Goal: Find specific page/section: Find specific page/section

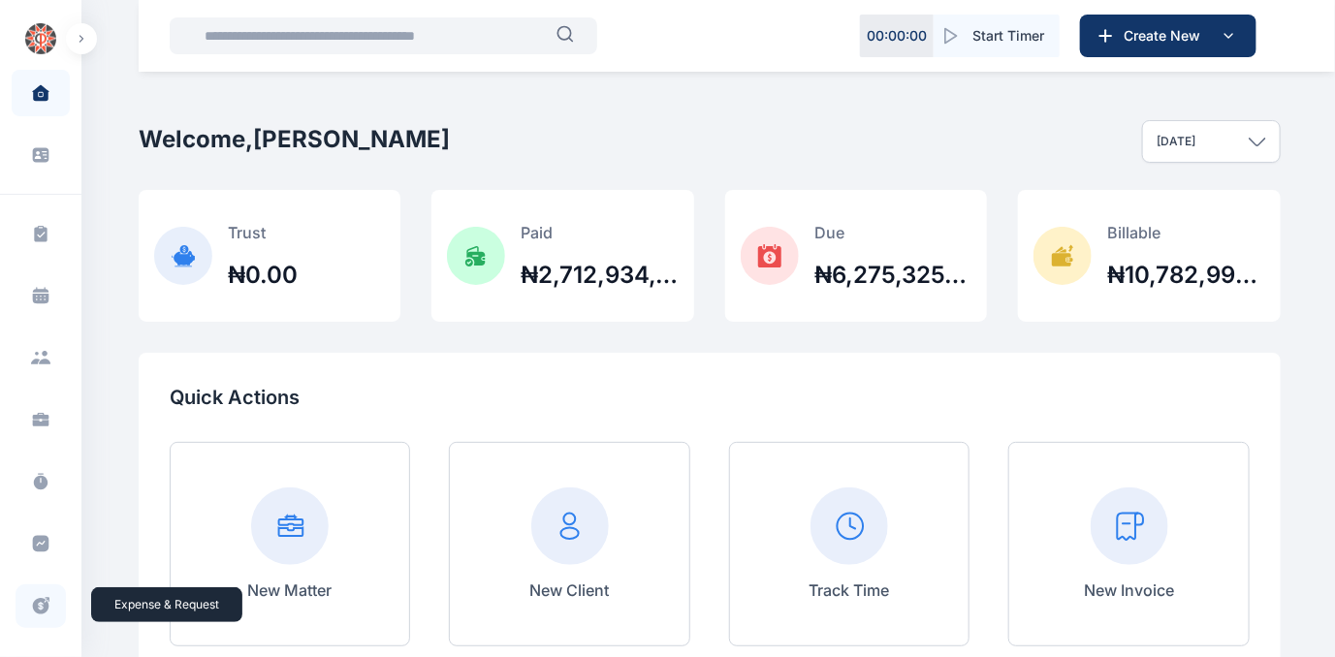
click at [40, 600] on icon at bounding box center [41, 606] width 16 height 16
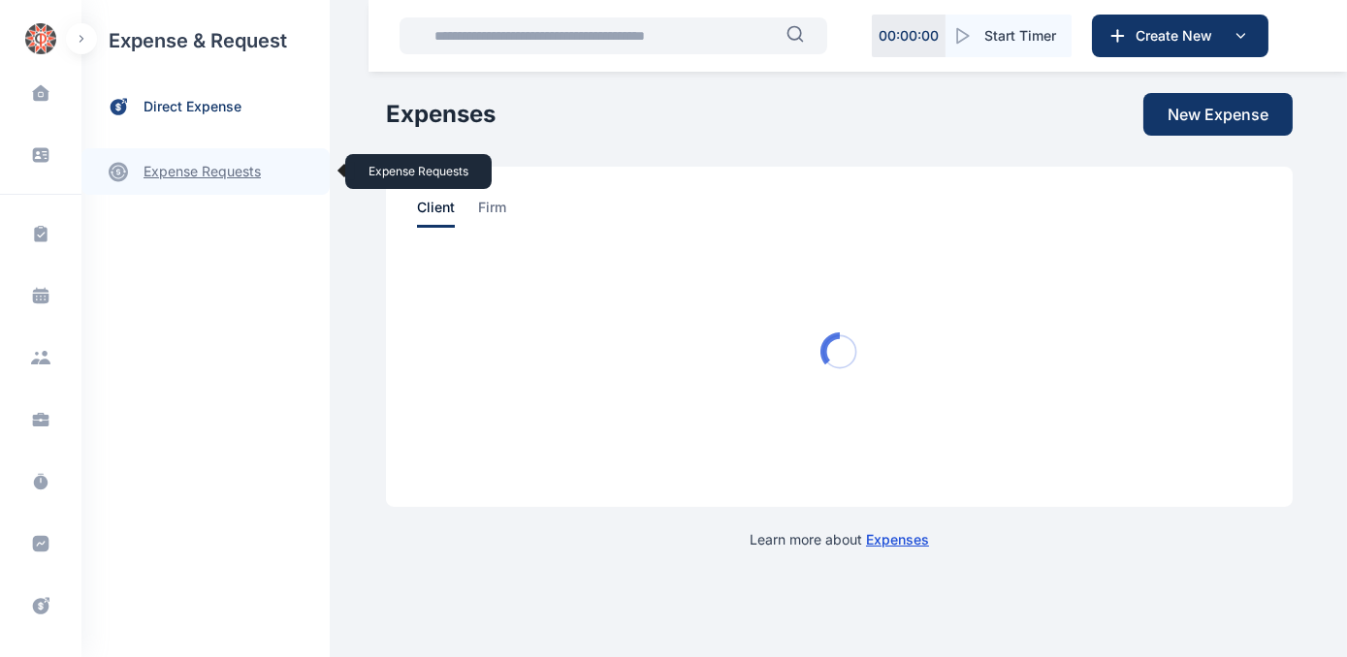
click at [192, 168] on link "expense requests expense requests" at bounding box center [205, 171] width 248 height 47
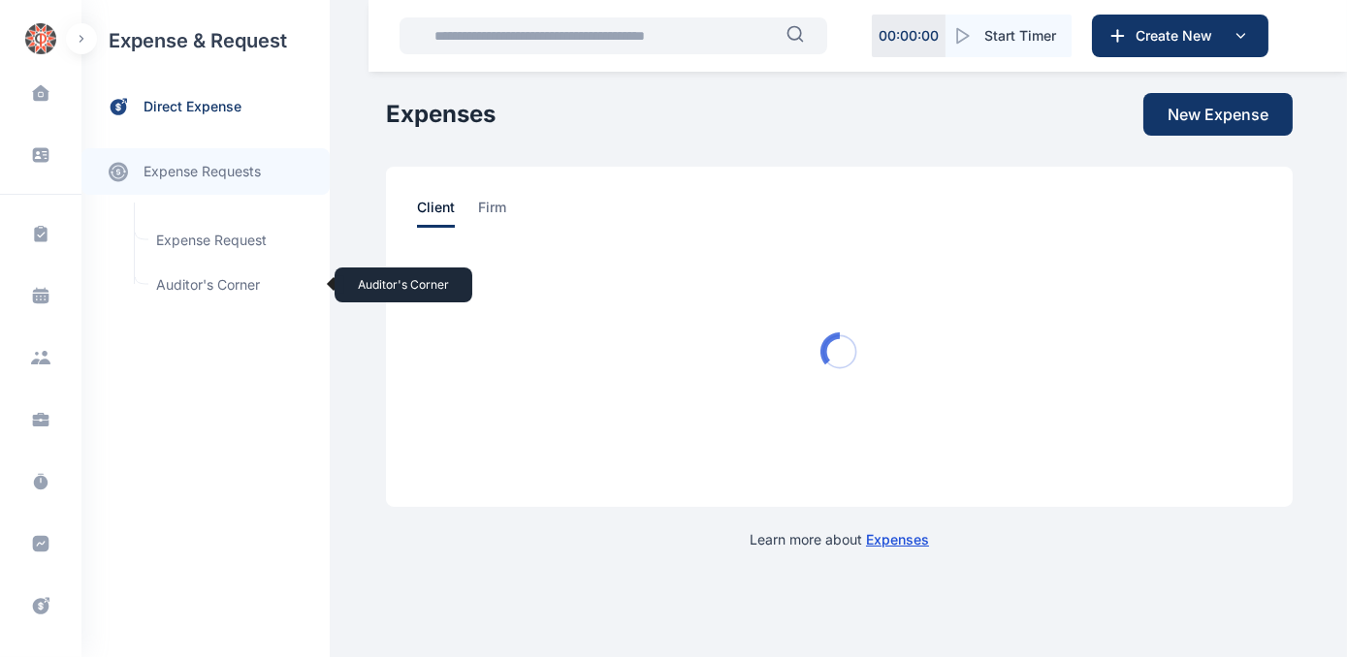
click at [196, 285] on span "Auditor's Corner Auditor's Corner" at bounding box center [232, 285] width 176 height 37
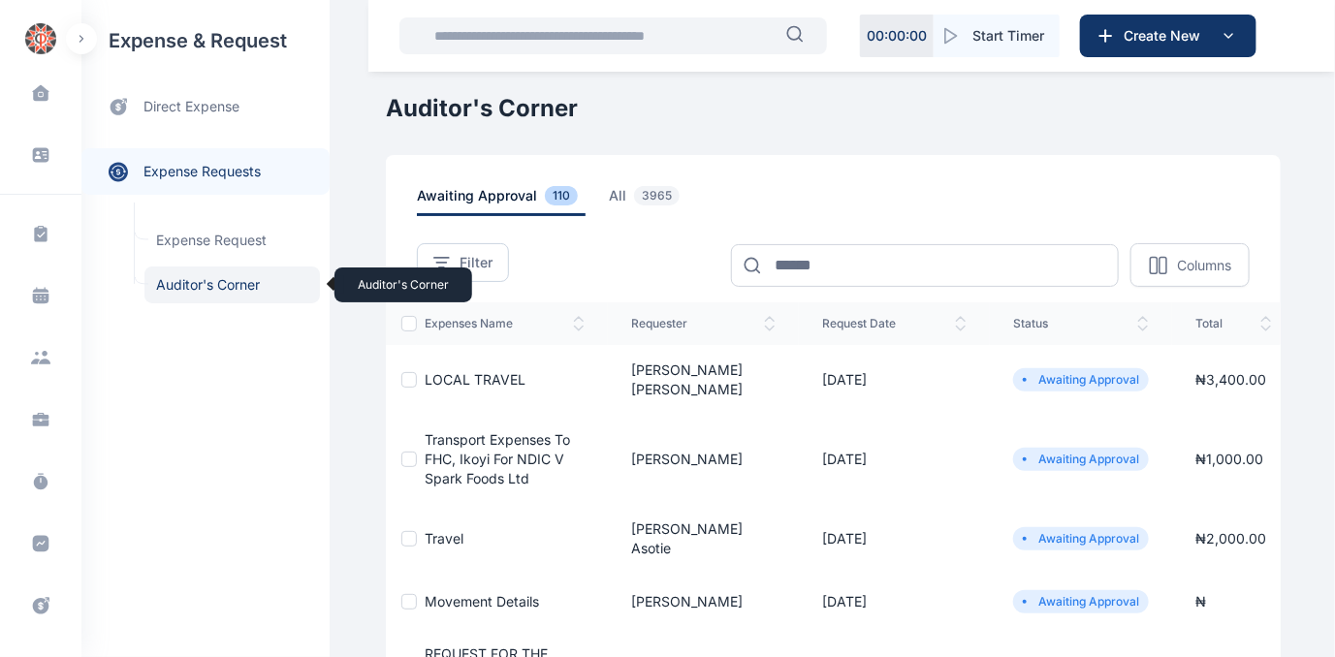
click at [196, 285] on span "Auditor's Corner Auditor's Corner" at bounding box center [232, 285] width 176 height 37
